Goal: Task Accomplishment & Management: Manage account settings

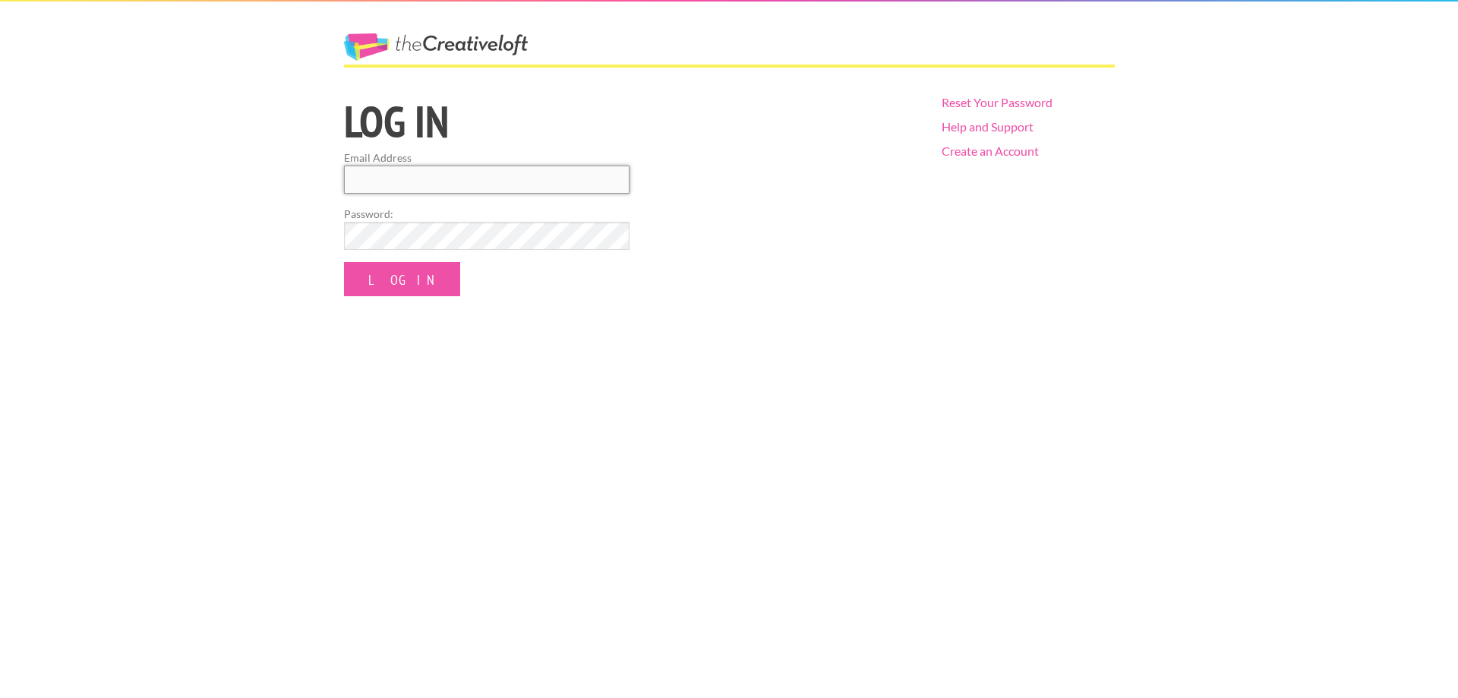
click at [462, 182] on input "Email Address" at bounding box center [487, 180] width 286 height 28
type input "[EMAIL_ADDRESS][DOMAIN_NAME]"
click at [344, 262] on input "Log In" at bounding box center [402, 279] width 116 height 34
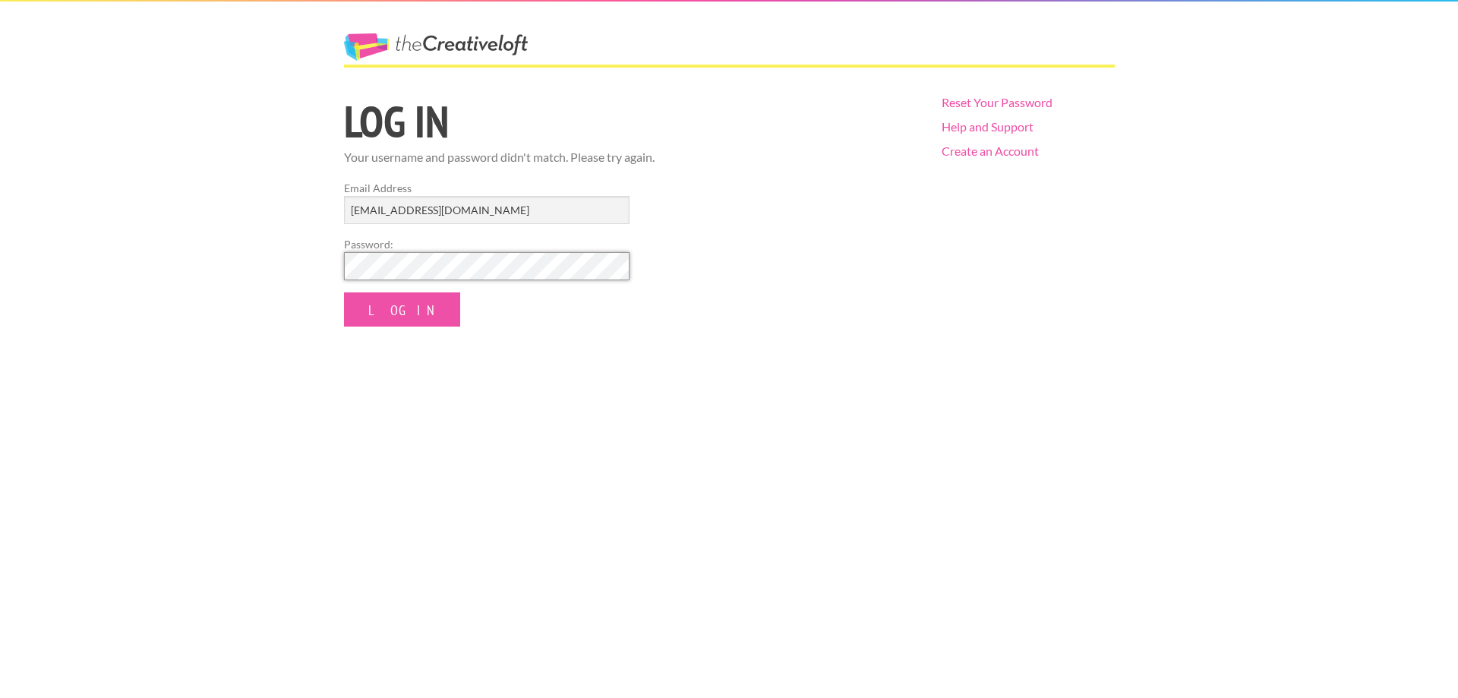
click at [344, 292] on input "Log In" at bounding box center [402, 309] width 116 height 34
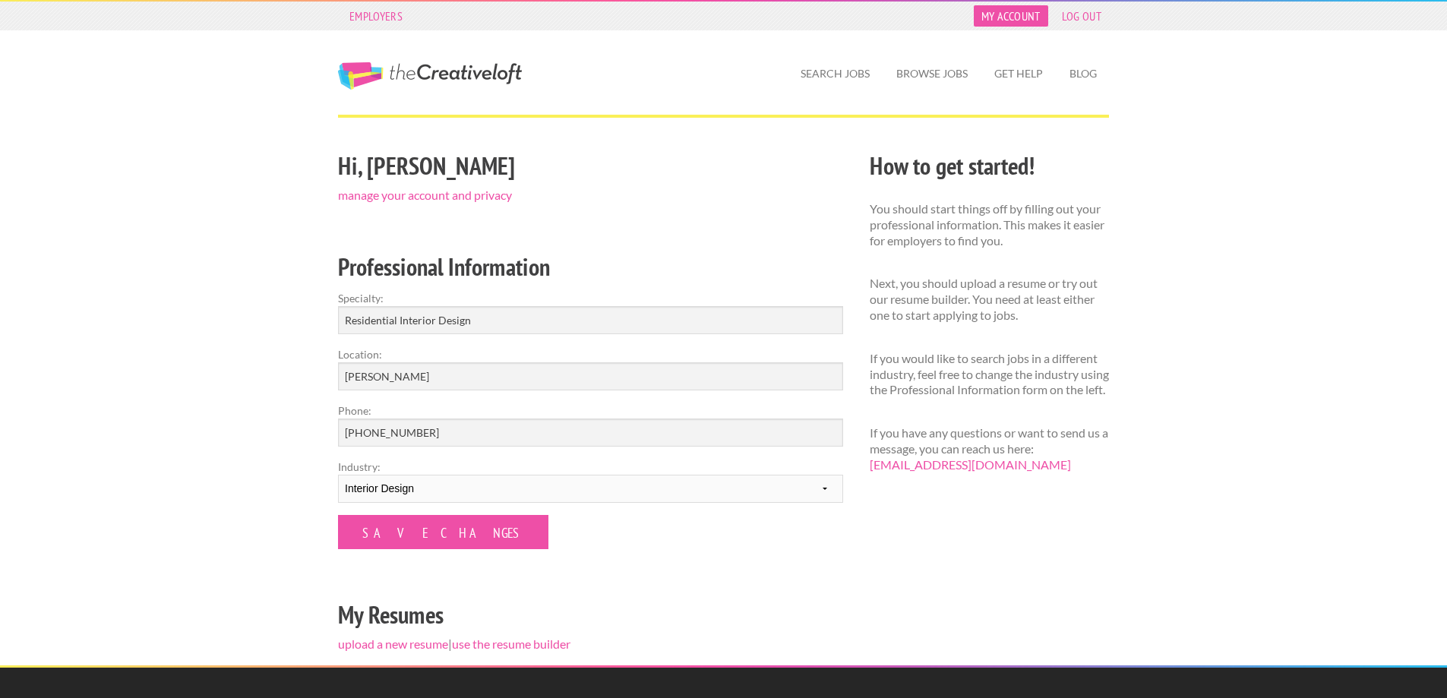
click at [1042, 14] on link "My Account" at bounding box center [1011, 15] width 74 height 21
click at [988, 15] on link "My Account" at bounding box center [1011, 15] width 74 height 21
click at [433, 194] on link "manage your account and privacy" at bounding box center [425, 195] width 174 height 14
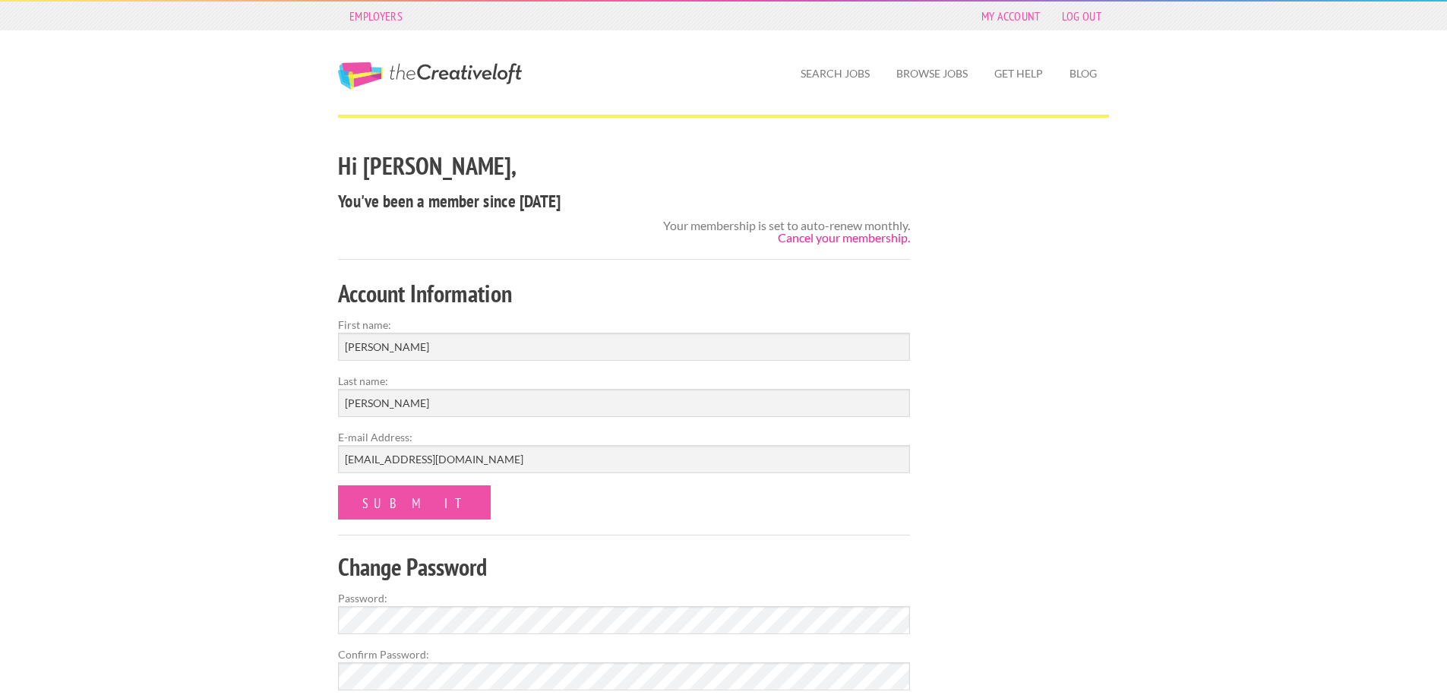
click at [850, 238] on link "Cancel your membership." at bounding box center [844, 237] width 132 height 14
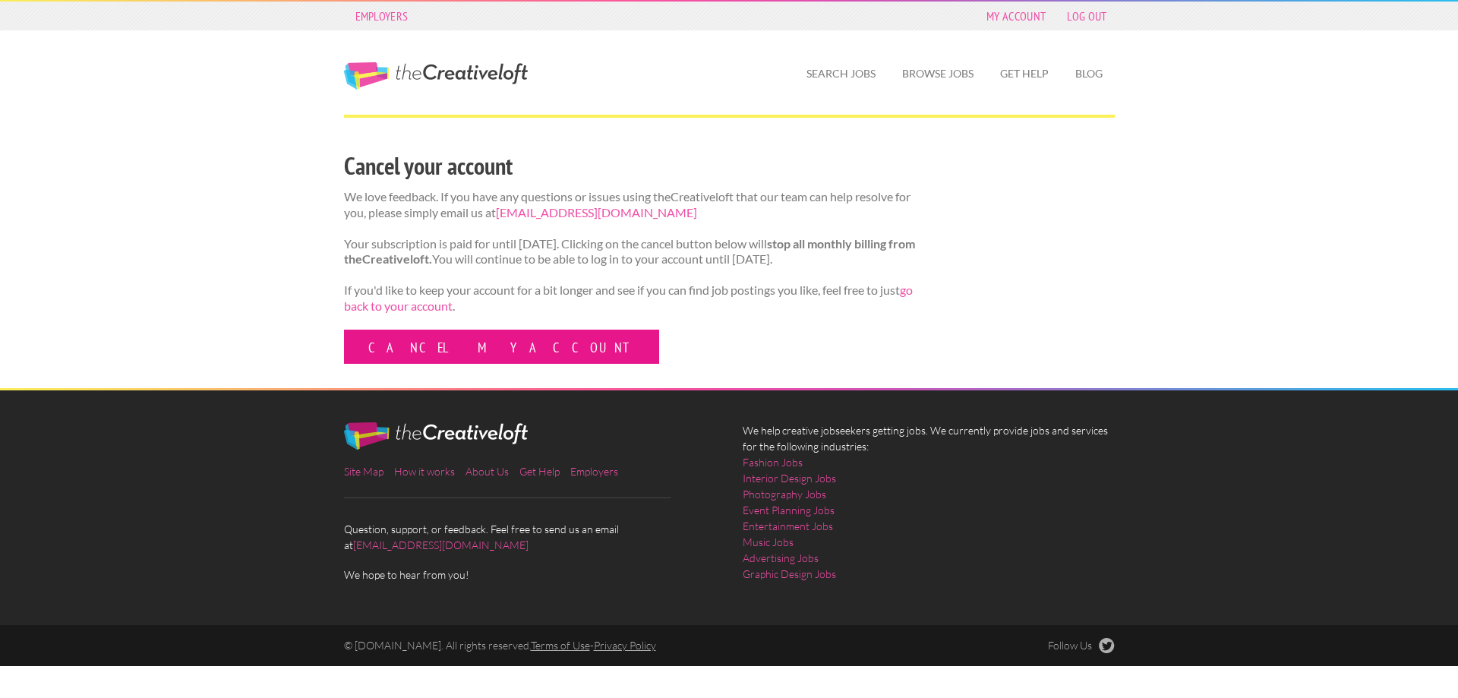
click at [386, 363] on link "Cancel my account" at bounding box center [501, 347] width 315 height 34
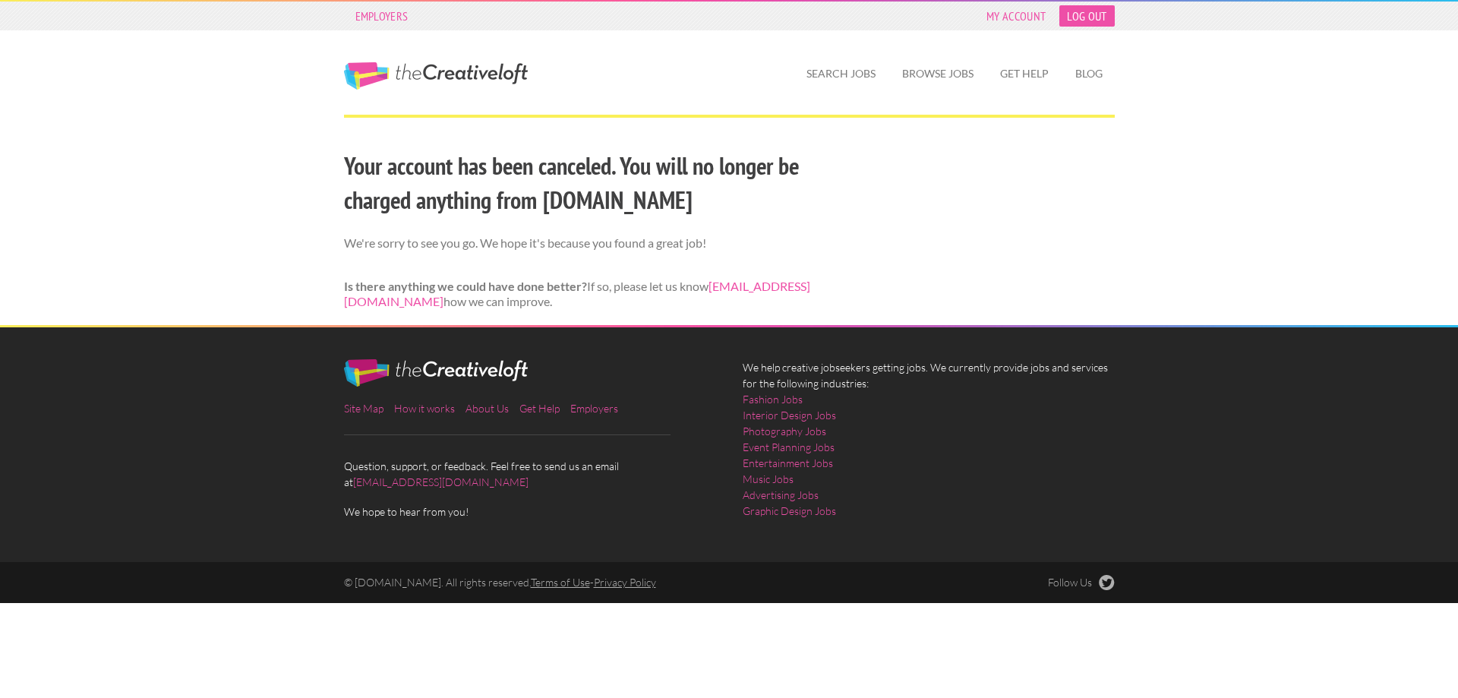
click at [1102, 18] on link "Log Out" at bounding box center [1086, 15] width 55 height 21
